Goal: Communication & Community: Answer question/provide support

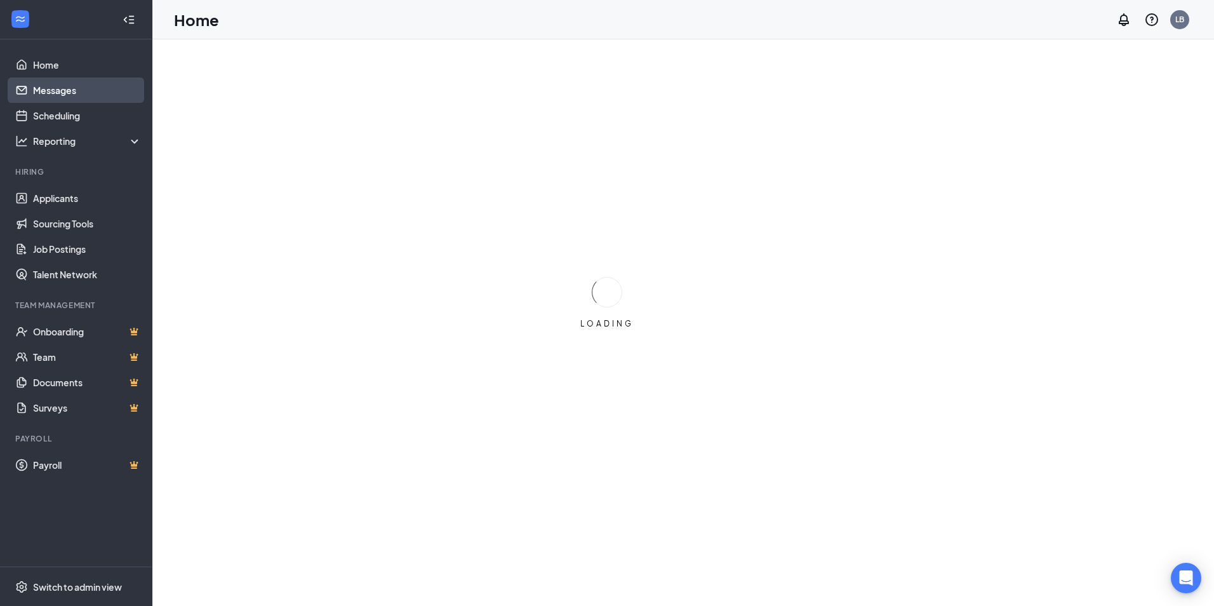
click at [72, 93] on link "Messages" at bounding box center [87, 89] width 109 height 25
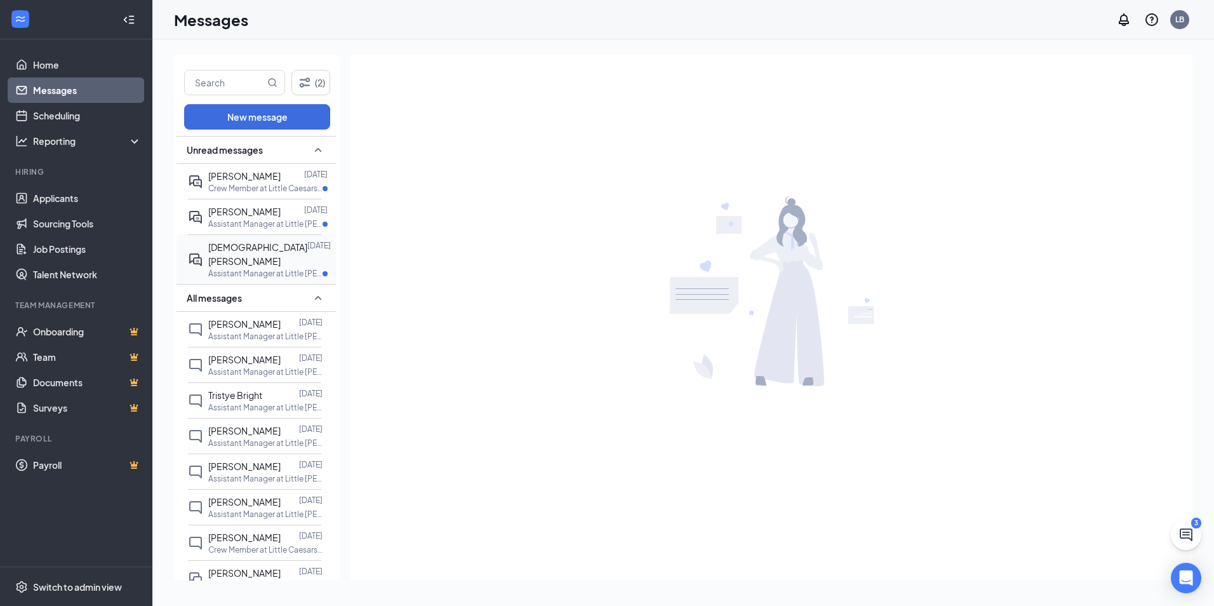
click at [220, 260] on span "[DEMOGRAPHIC_DATA][PERSON_NAME]" at bounding box center [257, 253] width 99 height 25
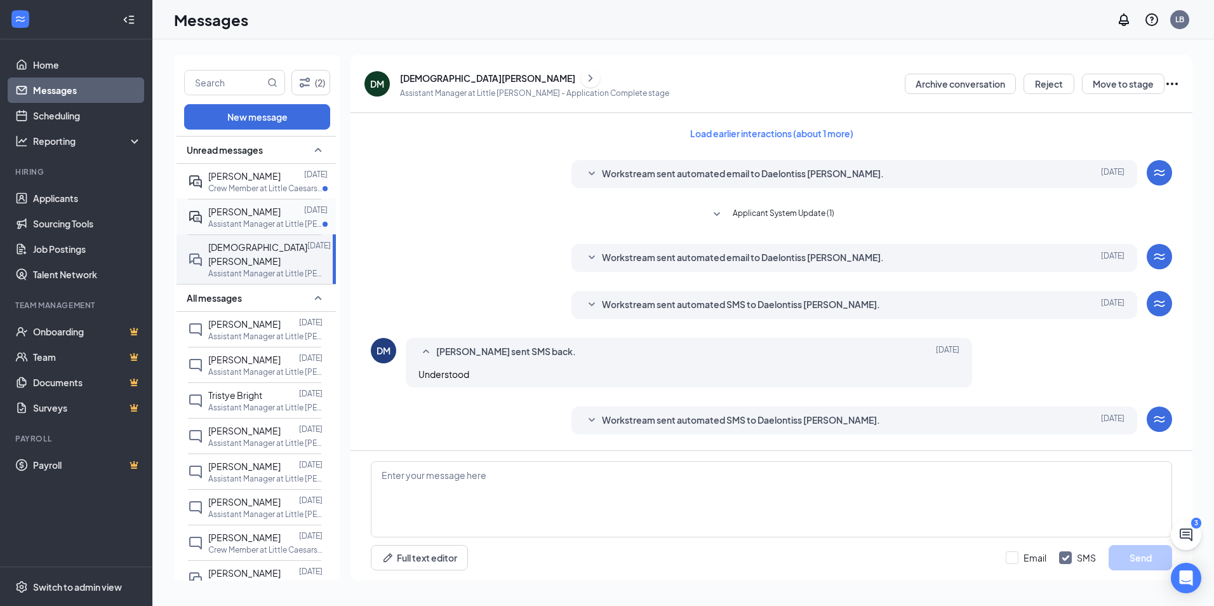
scroll to position [128, 0]
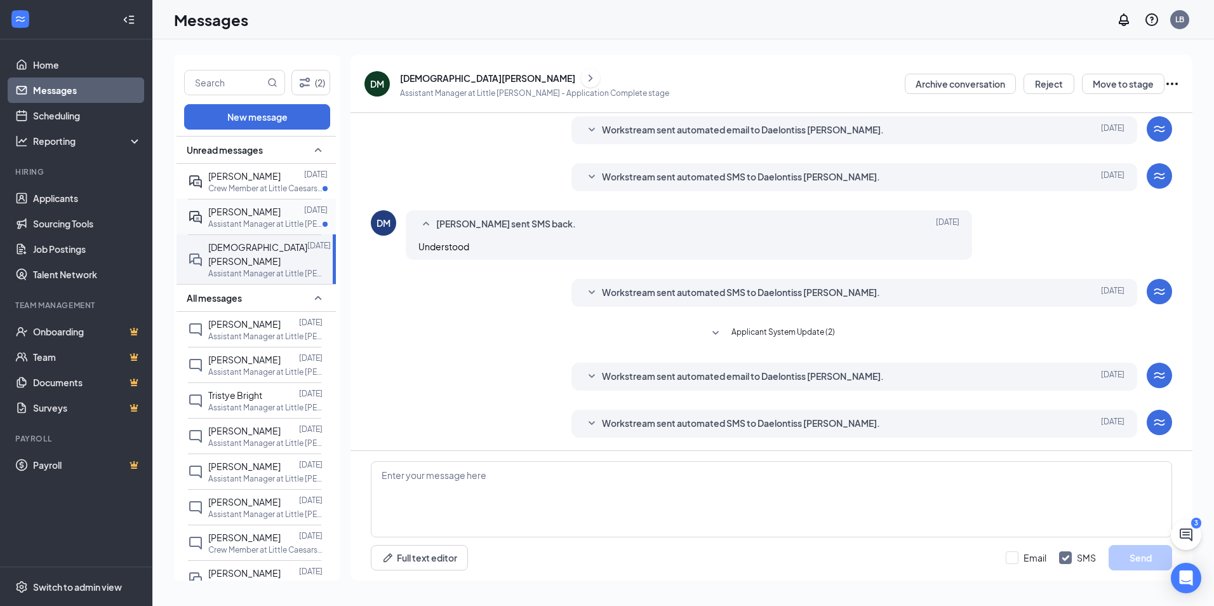
click at [239, 217] on span "[PERSON_NAME]" at bounding box center [244, 211] width 72 height 11
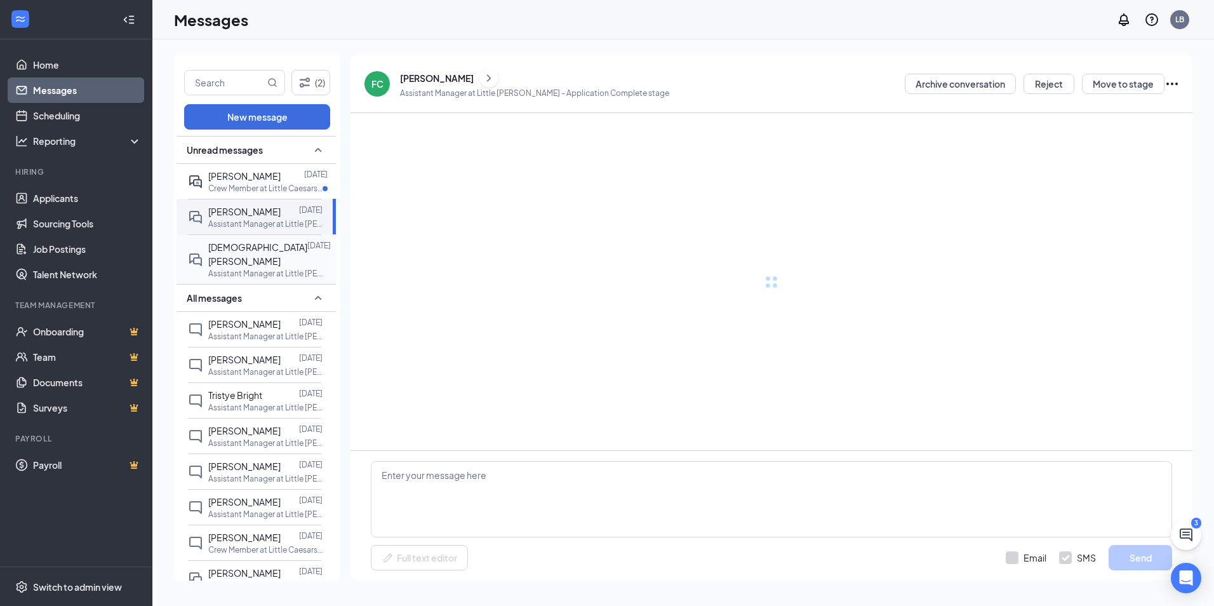
click at [215, 268] on p "Assistant Manager at Little [PERSON_NAME]" at bounding box center [265, 273] width 114 height 11
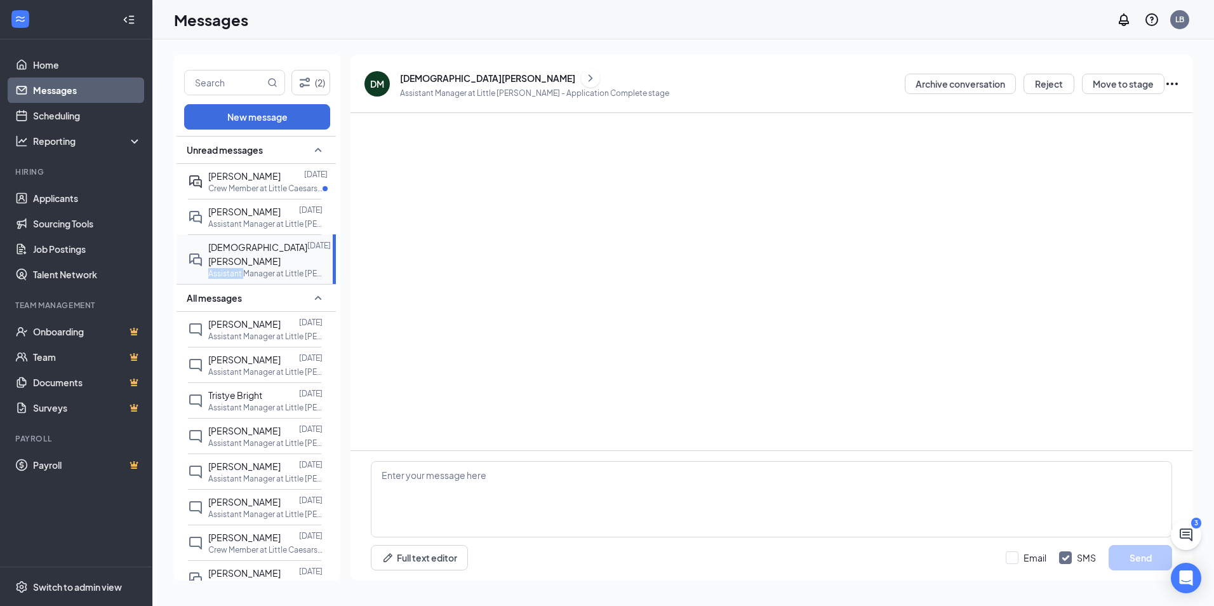
click at [215, 268] on p "Assistant Manager at Little [PERSON_NAME]" at bounding box center [265, 273] width 114 height 11
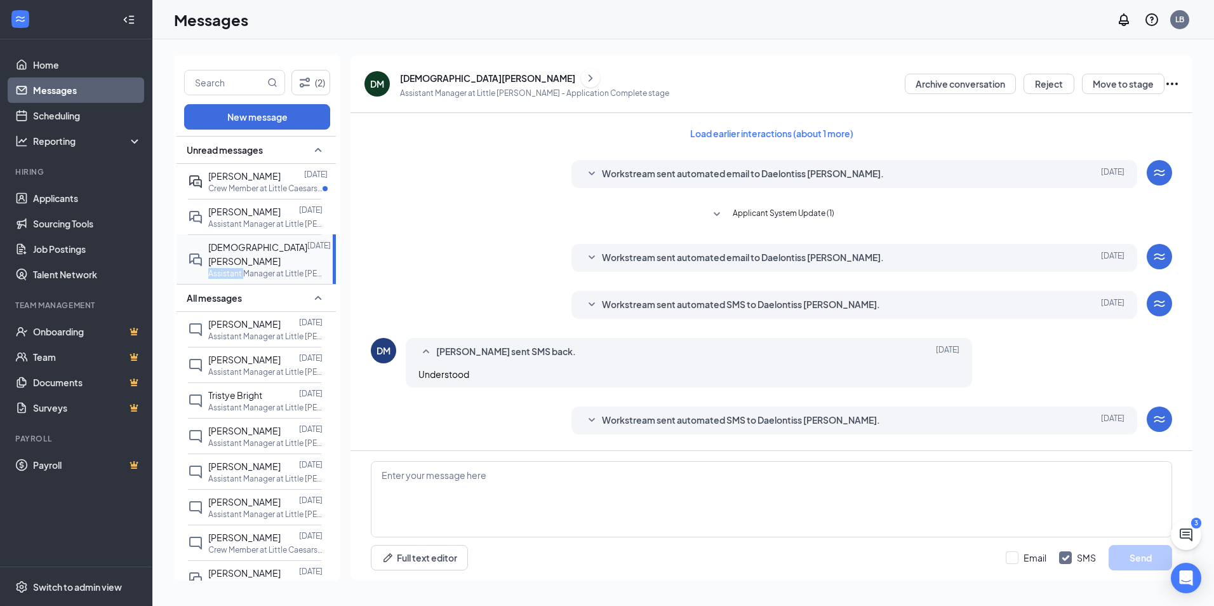
drag, startPoint x: 215, startPoint y: 268, endPoint x: 263, endPoint y: 262, distance: 48.0
click at [263, 262] on span "[DEMOGRAPHIC_DATA][PERSON_NAME]" at bounding box center [257, 253] width 99 height 25
click at [258, 229] on p "Assistant Manager at Little [PERSON_NAME]" at bounding box center [265, 223] width 114 height 11
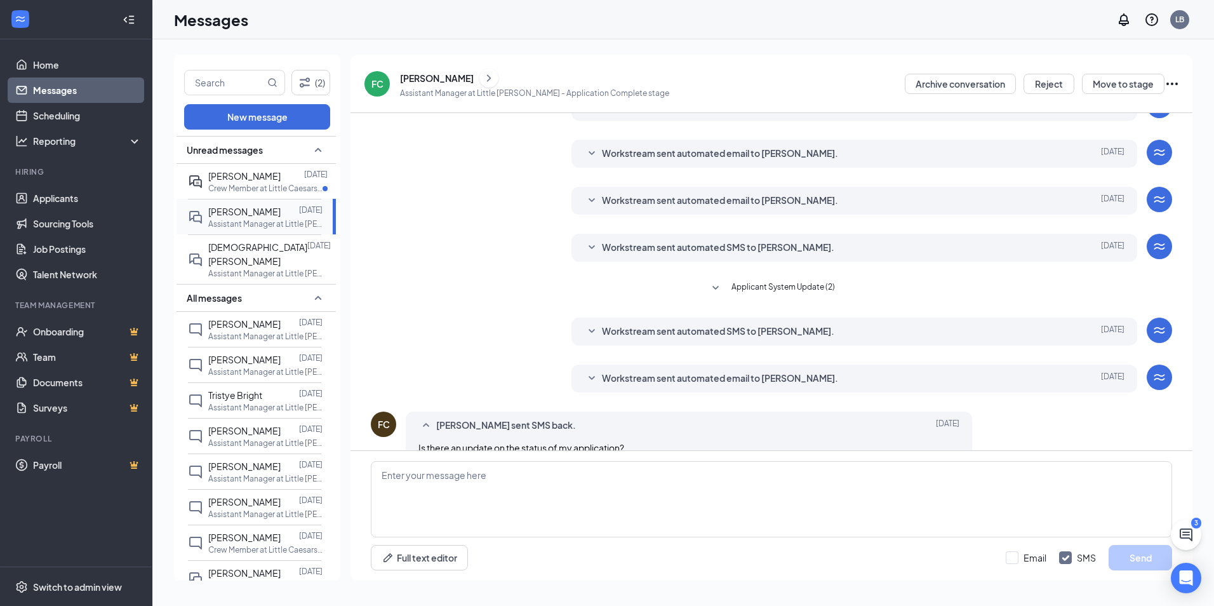
scroll to position [128, 0]
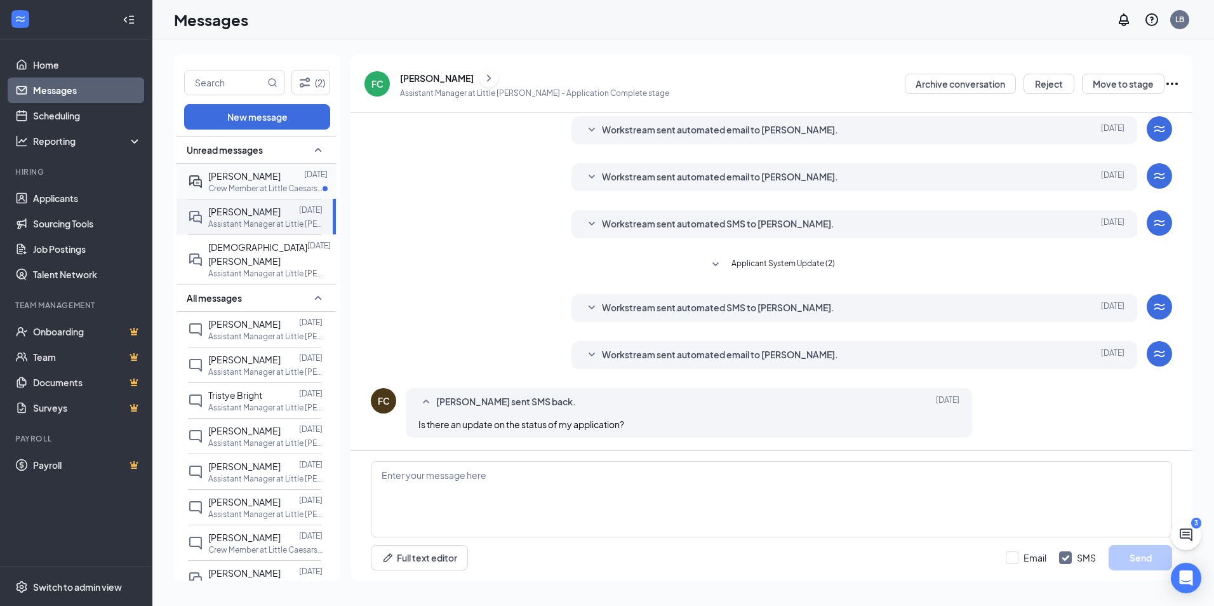
click at [272, 180] on div "[PERSON_NAME]" at bounding box center [244, 176] width 72 height 14
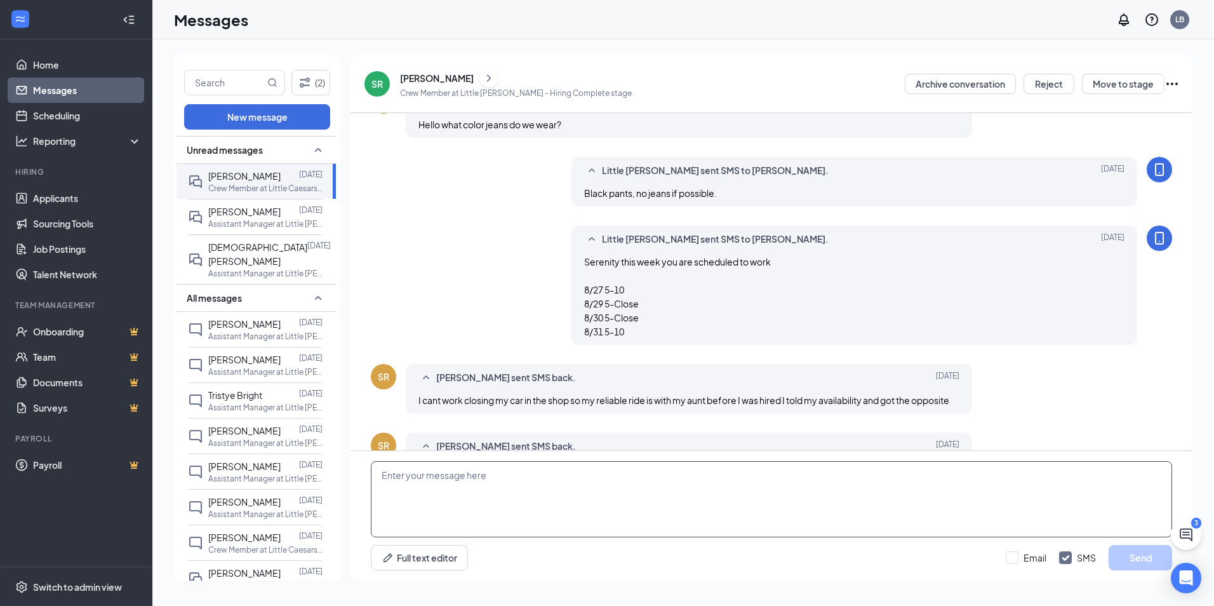
click at [452, 477] on textarea at bounding box center [771, 499] width 801 height 76
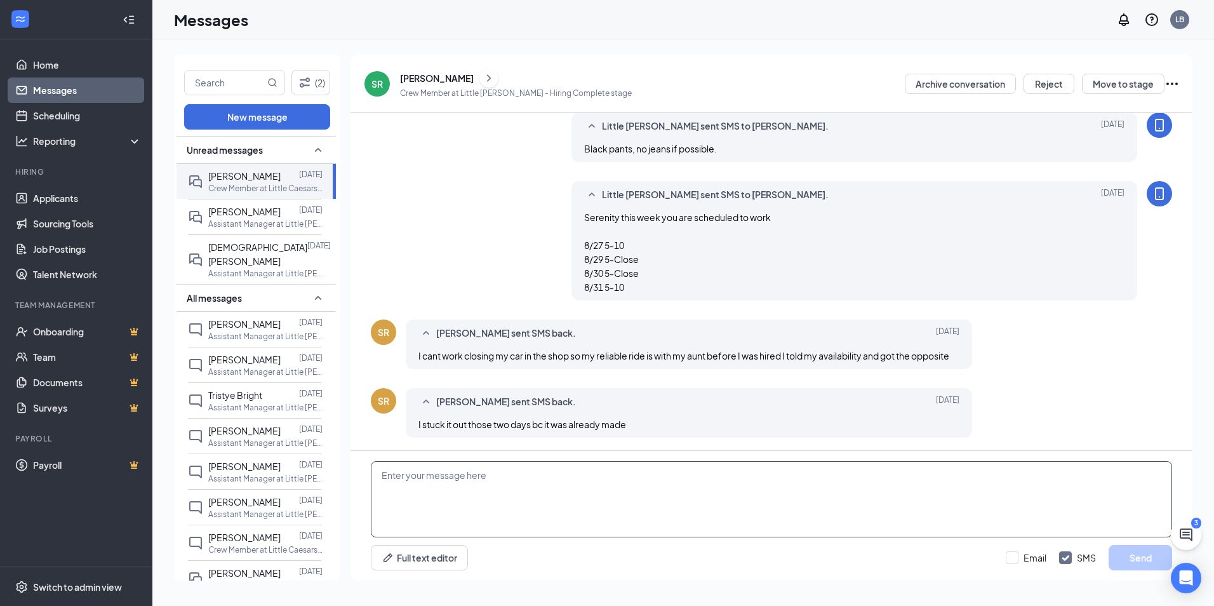
type textarea "{"
click at [526, 484] on textarea "I was told that your availability" at bounding box center [771, 499] width 801 height 76
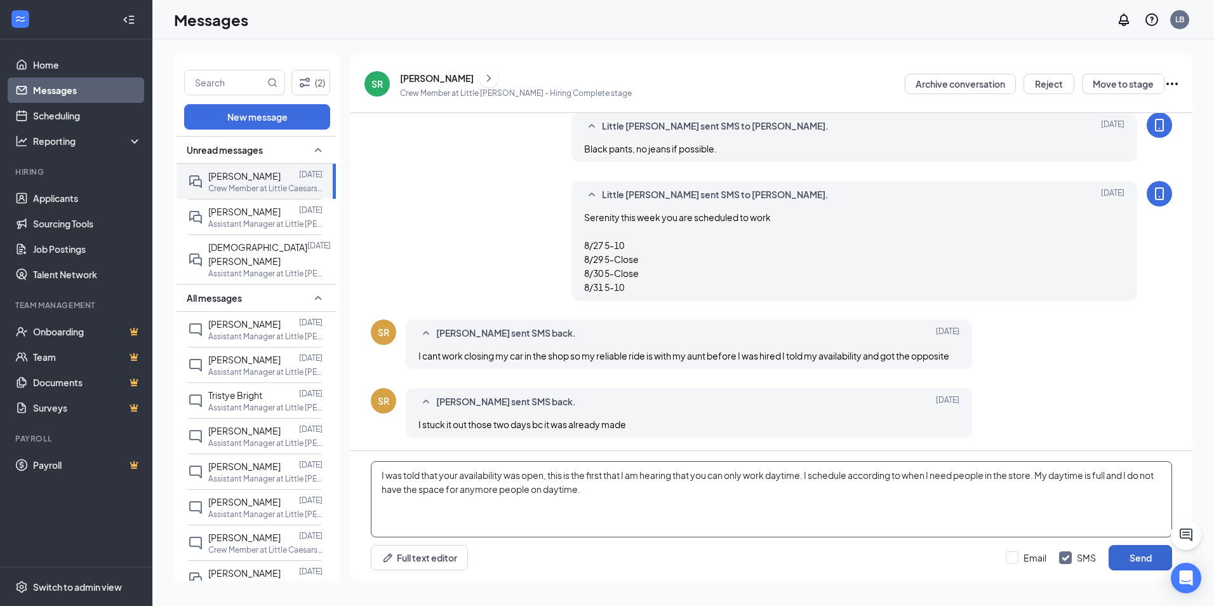
type textarea "I was told that your availability was open, this is the first that I am hearing…"
click at [1129, 561] on button "Send" at bounding box center [1139, 557] width 63 height 25
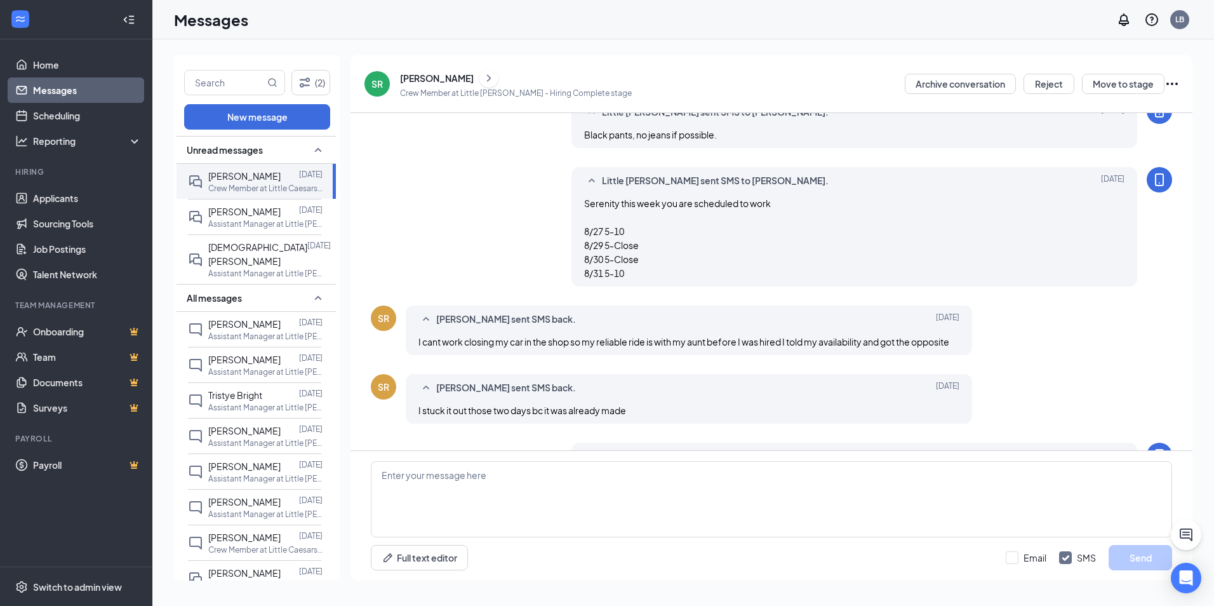
scroll to position [569, 0]
